Goal: Task Accomplishment & Management: Use online tool/utility

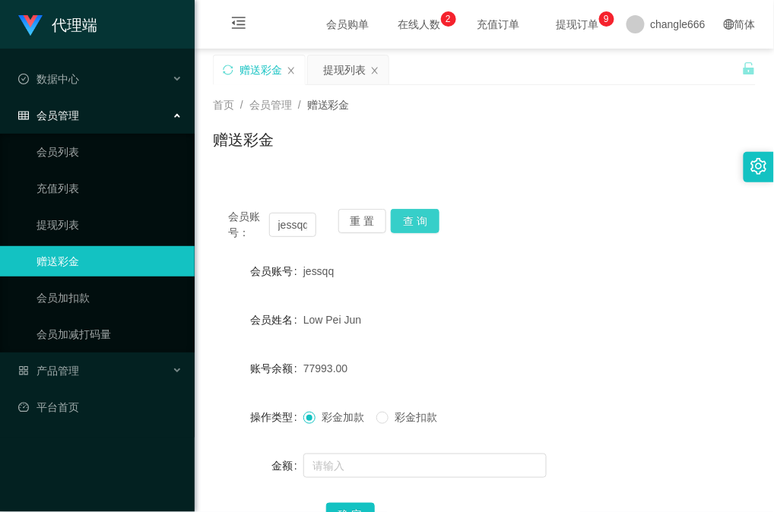
click at [408, 217] on button "查 询" at bounding box center [415, 221] width 49 height 24
click at [419, 222] on button "查 询" at bounding box center [415, 221] width 49 height 24
drag, startPoint x: 414, startPoint y: 226, endPoint x: 429, endPoint y: 225, distance: 15.2
click at [415, 226] on button "查 询" at bounding box center [415, 221] width 49 height 24
click at [503, 281] on div "jessqq" at bounding box center [461, 271] width 317 height 30
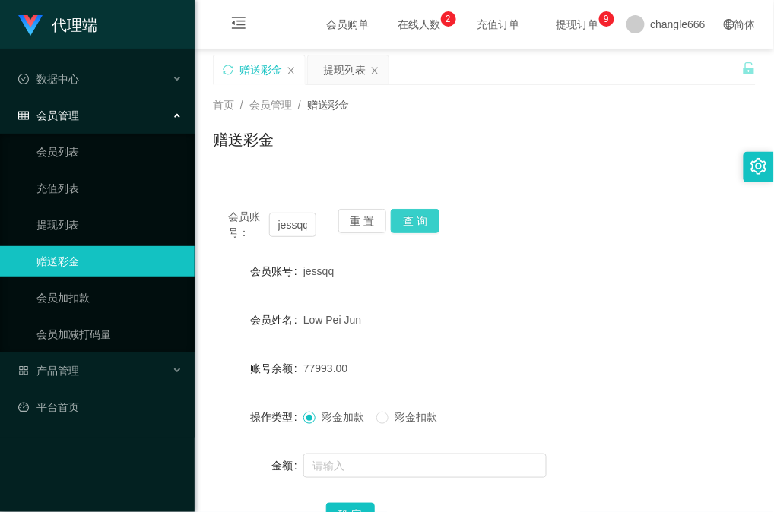
click at [426, 216] on button "查 询" at bounding box center [415, 221] width 49 height 24
click at [401, 223] on button "查 询" at bounding box center [415, 221] width 49 height 24
click at [643, 228] on div "会员账号： [PERSON_NAME] 重 置 查 询" at bounding box center [484, 225] width 543 height 32
click at [599, 241] on div "会员账号： [PERSON_NAME] 重 置 查 询 会员账号 jessqq 会员姓名 Low Pei Jun 账号余额 77993.00 操作类型 彩金加…" at bounding box center [484, 378] width 543 height 369
click at [419, 213] on button "查 询" at bounding box center [415, 221] width 49 height 24
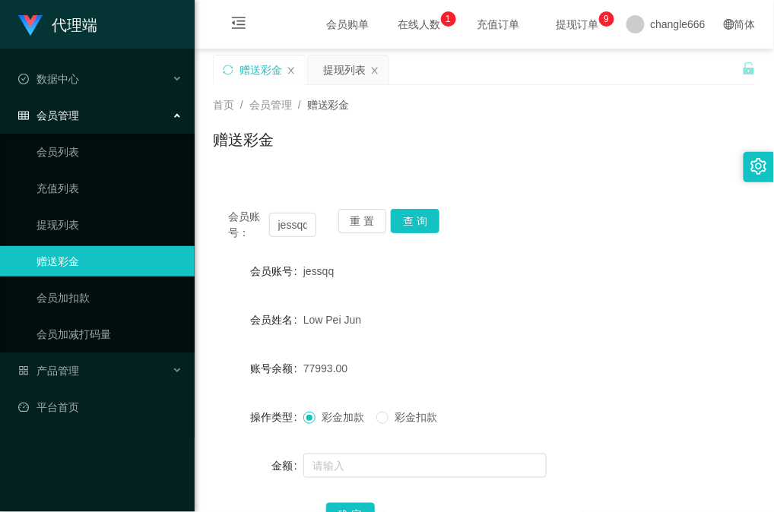
drag, startPoint x: 625, startPoint y: 217, endPoint x: 461, endPoint y: 248, distance: 167.1
click at [625, 217] on div "会员账号： [PERSON_NAME] 重 置 查 询" at bounding box center [484, 225] width 543 height 32
click at [412, 231] on button "查 询" at bounding box center [415, 221] width 49 height 24
